Goal: Transaction & Acquisition: Subscribe to service/newsletter

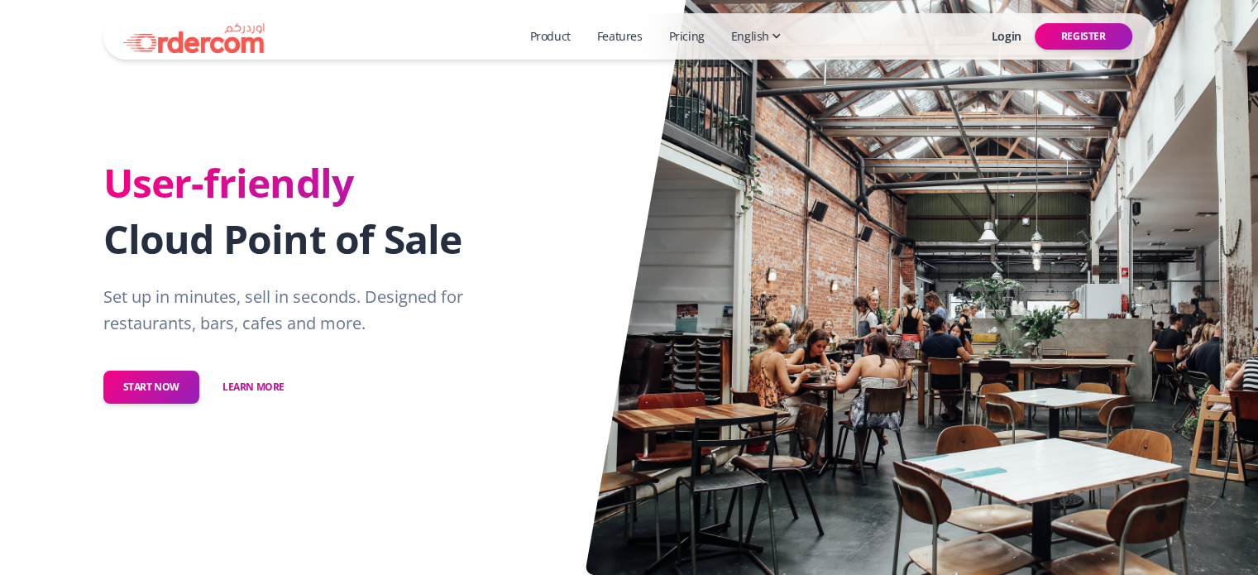
click at [696, 31] on link "Pricing" at bounding box center [686, 36] width 49 height 31
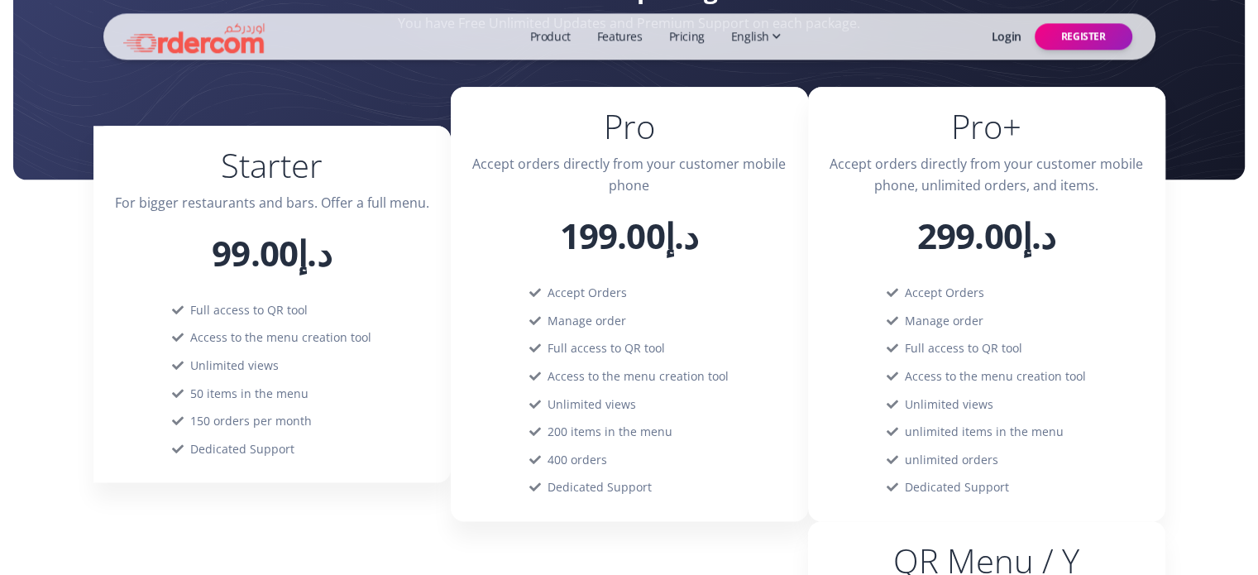
scroll to position [2119, 0]
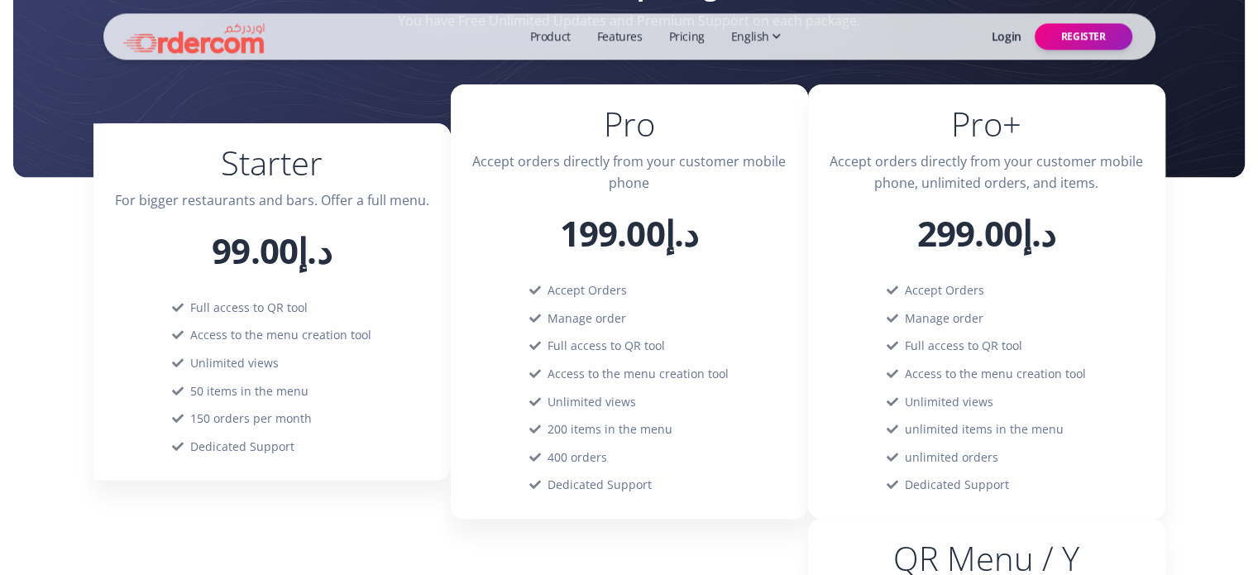
drag, startPoint x: 222, startPoint y: 369, endPoint x: 292, endPoint y: 365, distance: 70.4
click at [292, 365] on div "Unlimited views" at bounding box center [271, 363] width 213 height 28
drag, startPoint x: 264, startPoint y: 396, endPoint x: 333, endPoint y: 402, distance: 69.7
click at [333, 402] on div "50 items in the menu" at bounding box center [271, 391] width 213 height 28
drag, startPoint x: 248, startPoint y: 414, endPoint x: 393, endPoint y: 419, distance: 144.8
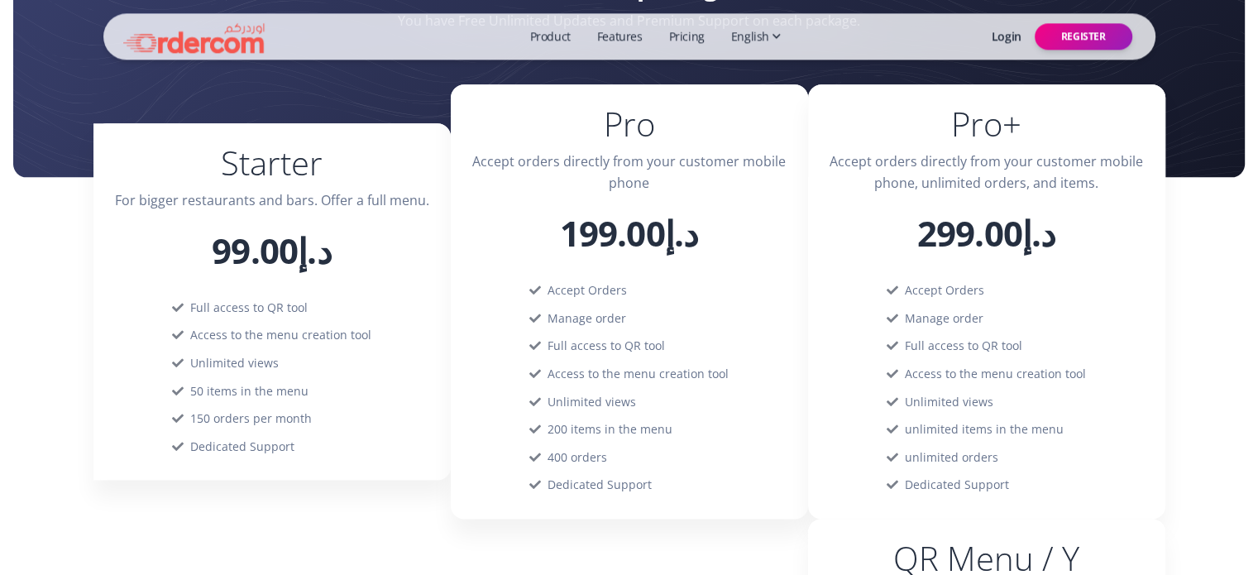
click at [393, 419] on div "Full access to QR tool Access to the menu creation tool Unlimited views 50 item…" at bounding box center [272, 387] width 252 height 187
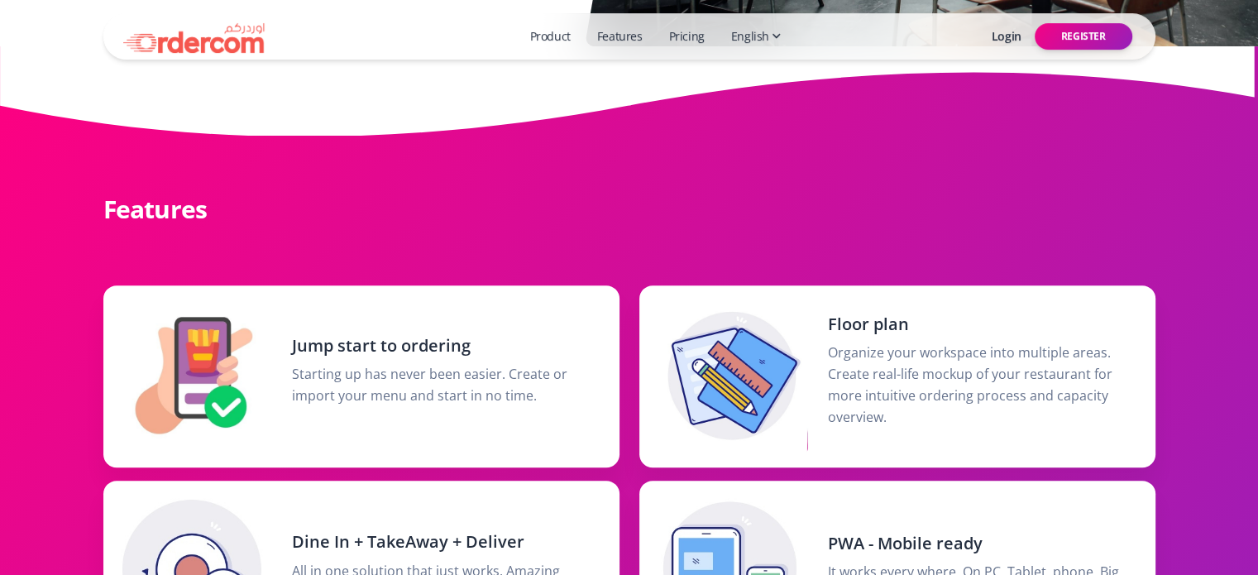
scroll to position [382, 0]
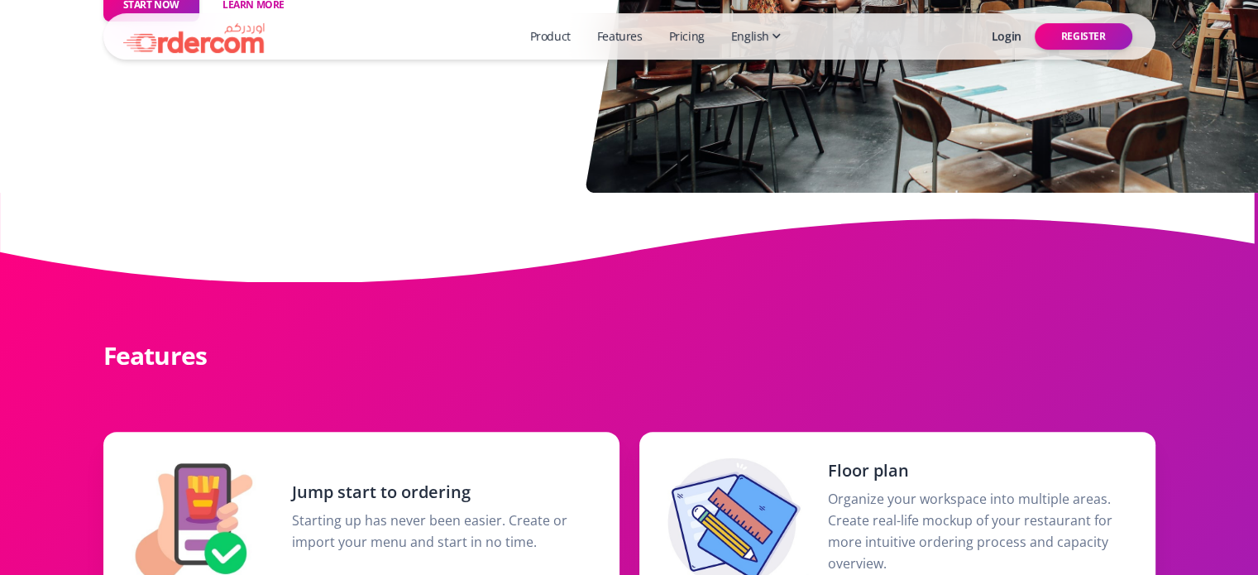
click at [763, 32] on span "English" at bounding box center [750, 36] width 38 height 18
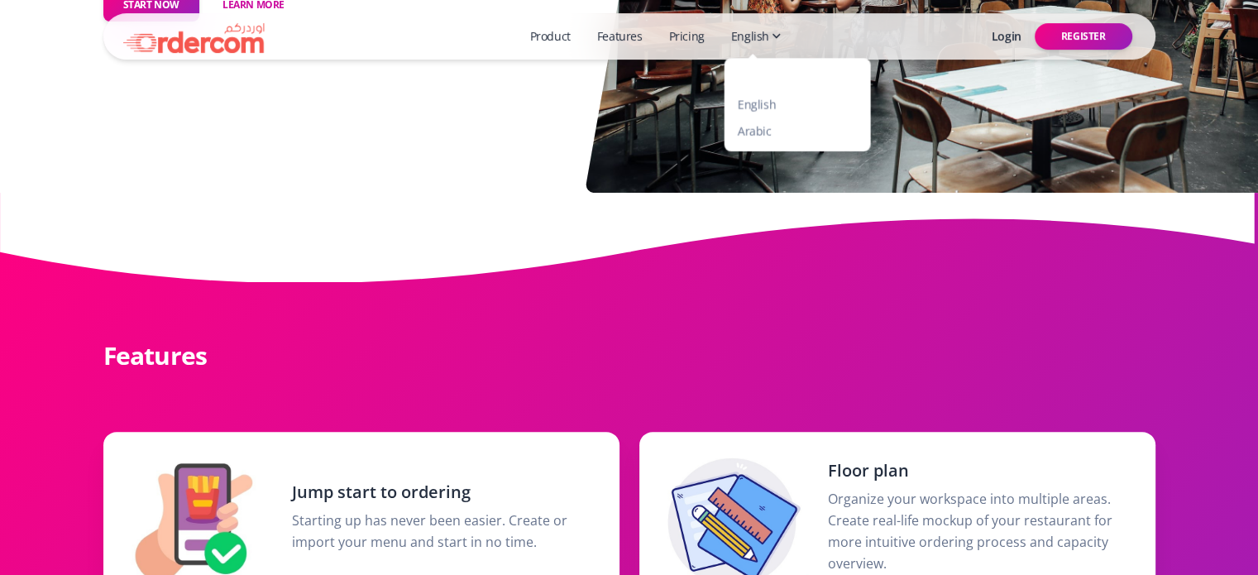
click at [629, 40] on link "Features" at bounding box center [620, 36] width 59 height 31
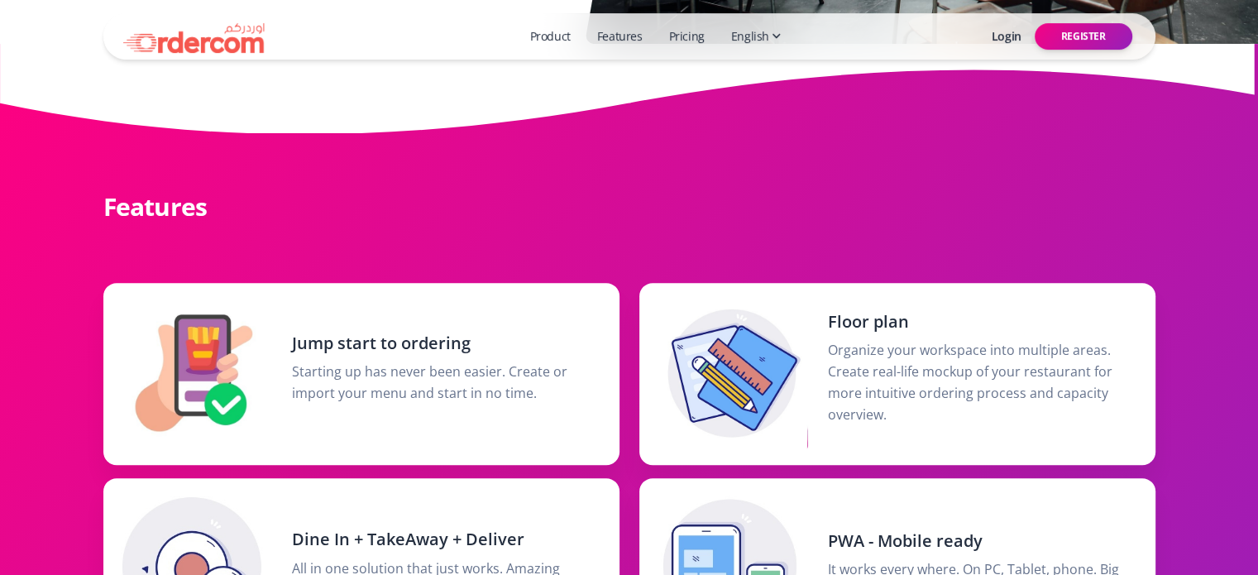
scroll to position [575, 0]
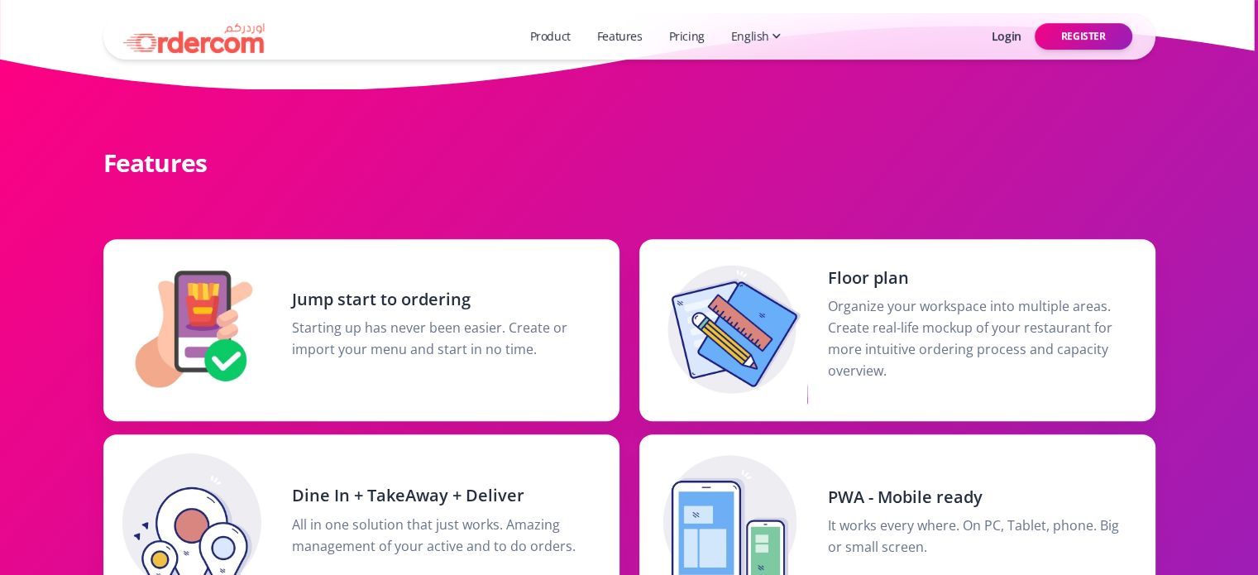
click at [569, 31] on link "Product" at bounding box center [550, 36] width 54 height 31
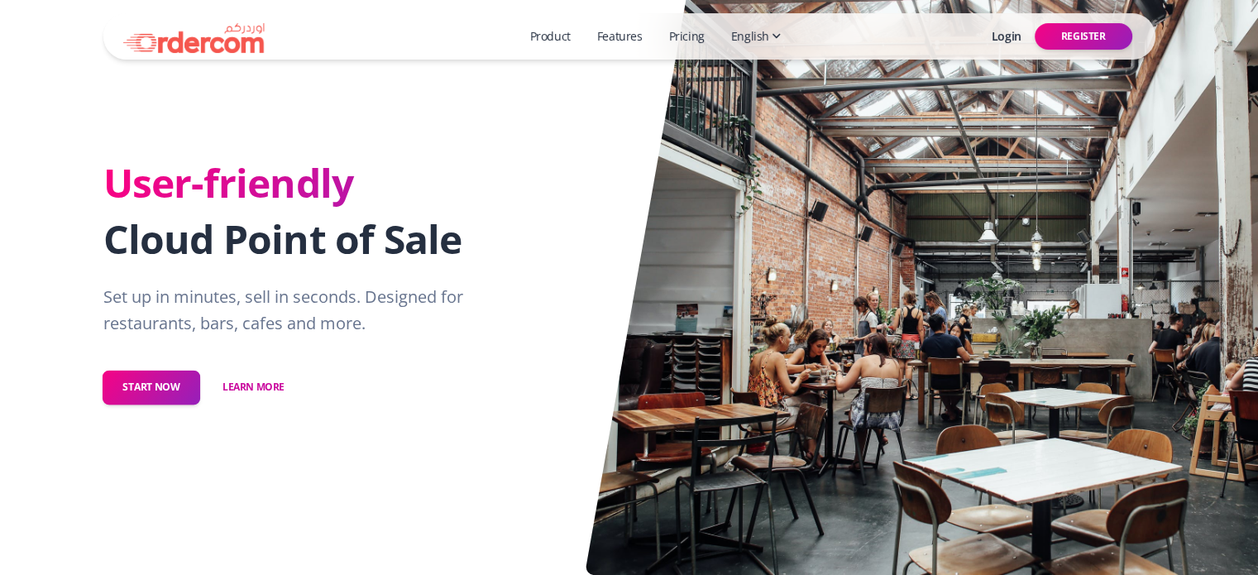
click at [155, 387] on button "Start Now" at bounding box center [151, 387] width 98 height 35
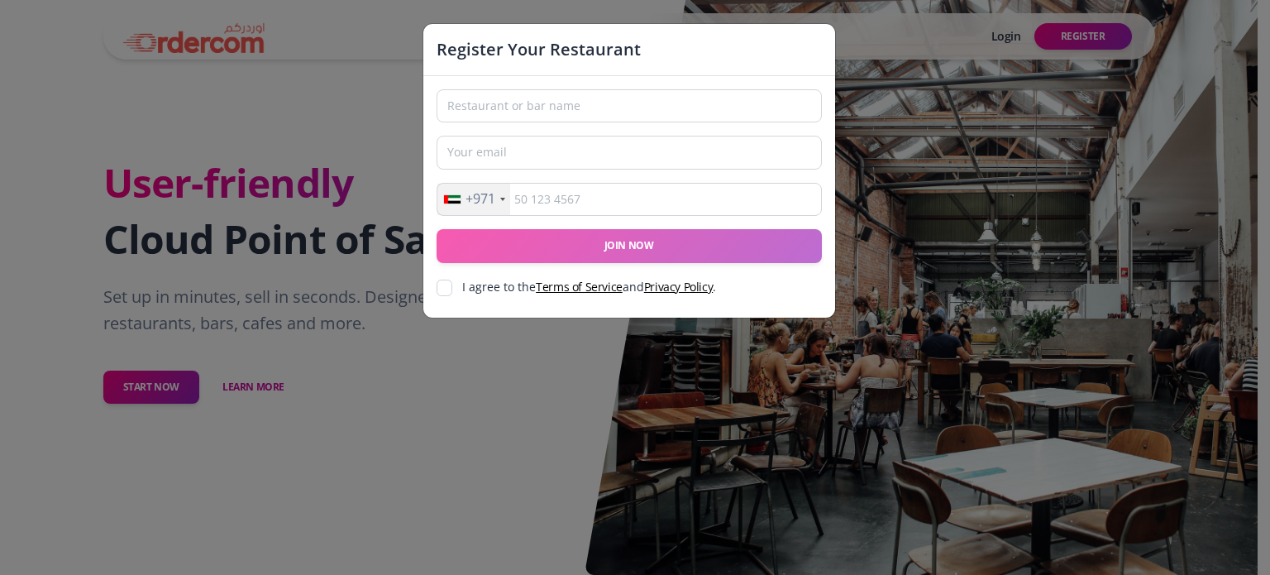
click at [947, 251] on div "Register Your Restaurant +971 [GEOGRAPHIC_DATA] +1 [GEOGRAPHIC_DATA] +44 [GEOGR…" at bounding box center [635, 287] width 1270 height 575
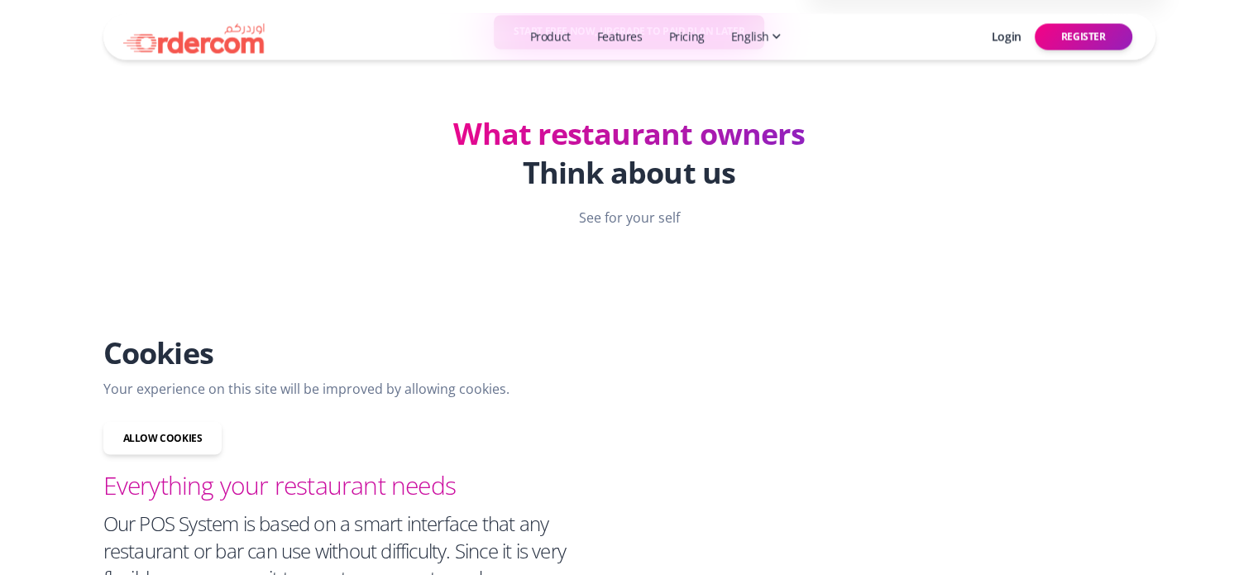
scroll to position [3055, 0]
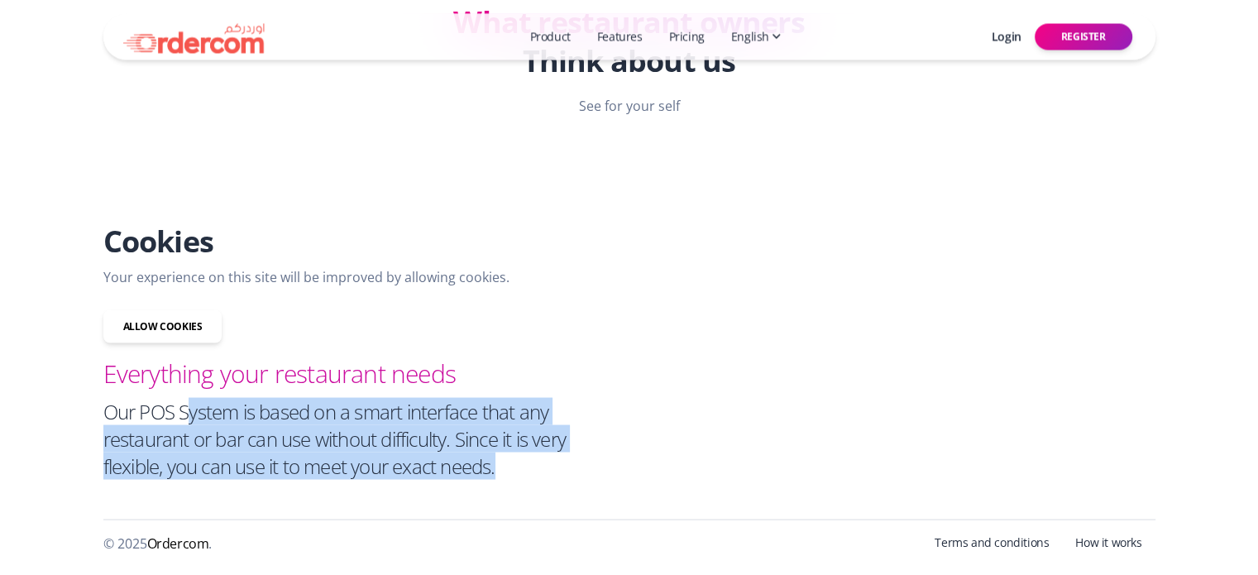
drag, startPoint x: 188, startPoint y: 415, endPoint x: 572, endPoint y: 456, distance: 386.7
click at [572, 456] on h4 "Our POS System is based on a smart interface that any restaurant or bar can use…" at bounding box center [361, 438] width 516 height 82
